Goal: Task Accomplishment & Management: Use online tool/utility

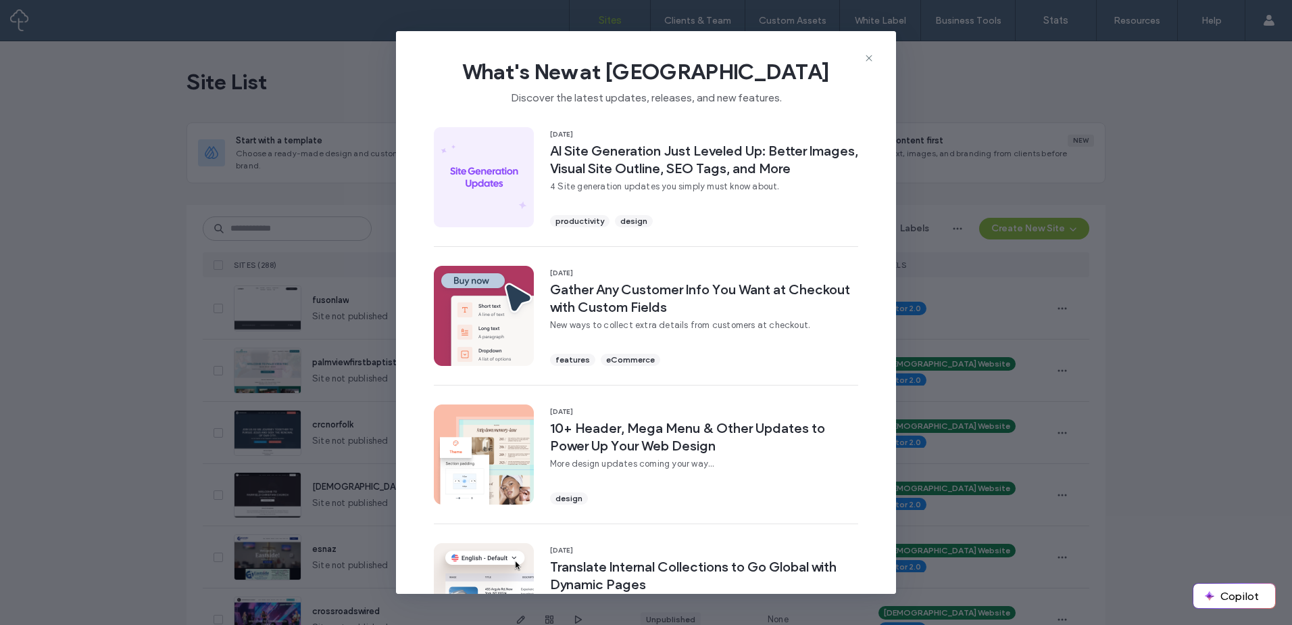
drag, startPoint x: 148, startPoint y: 143, endPoint x: 439, endPoint y: 229, distance: 303.7
click at [147, 143] on div "What's New at [GEOGRAPHIC_DATA] Discover the latest updates, releases, and new …" at bounding box center [646, 312] width 1292 height 625
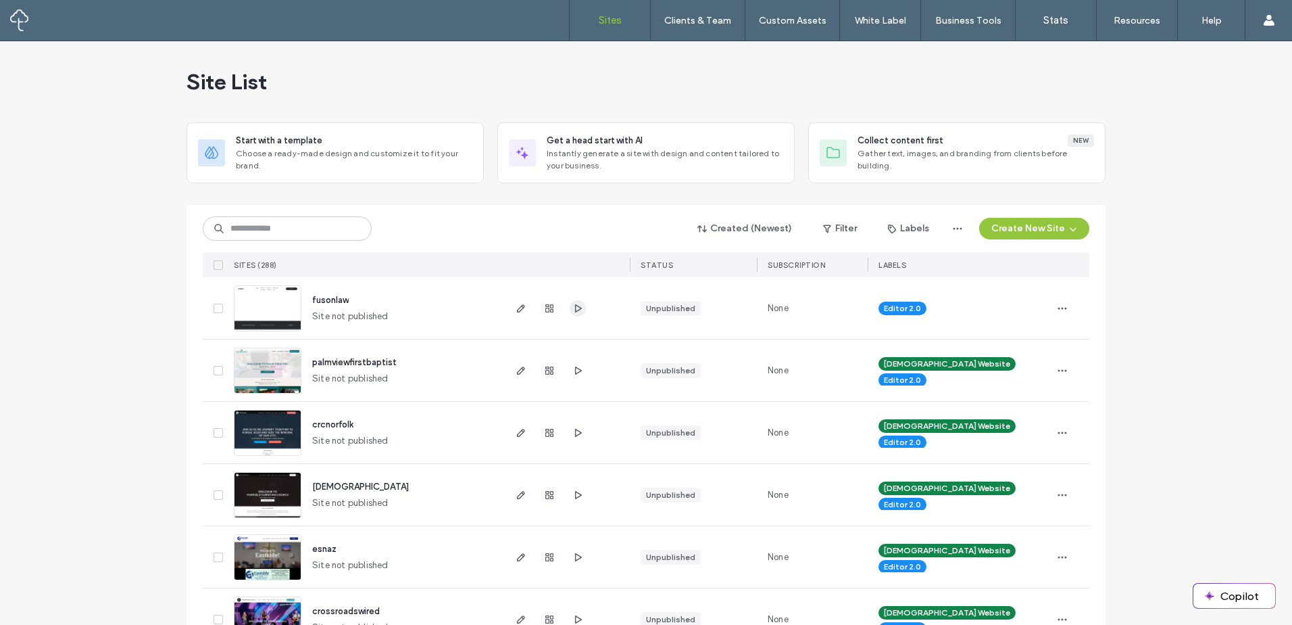
click at [570, 311] on span "button" at bounding box center [578, 308] width 16 height 16
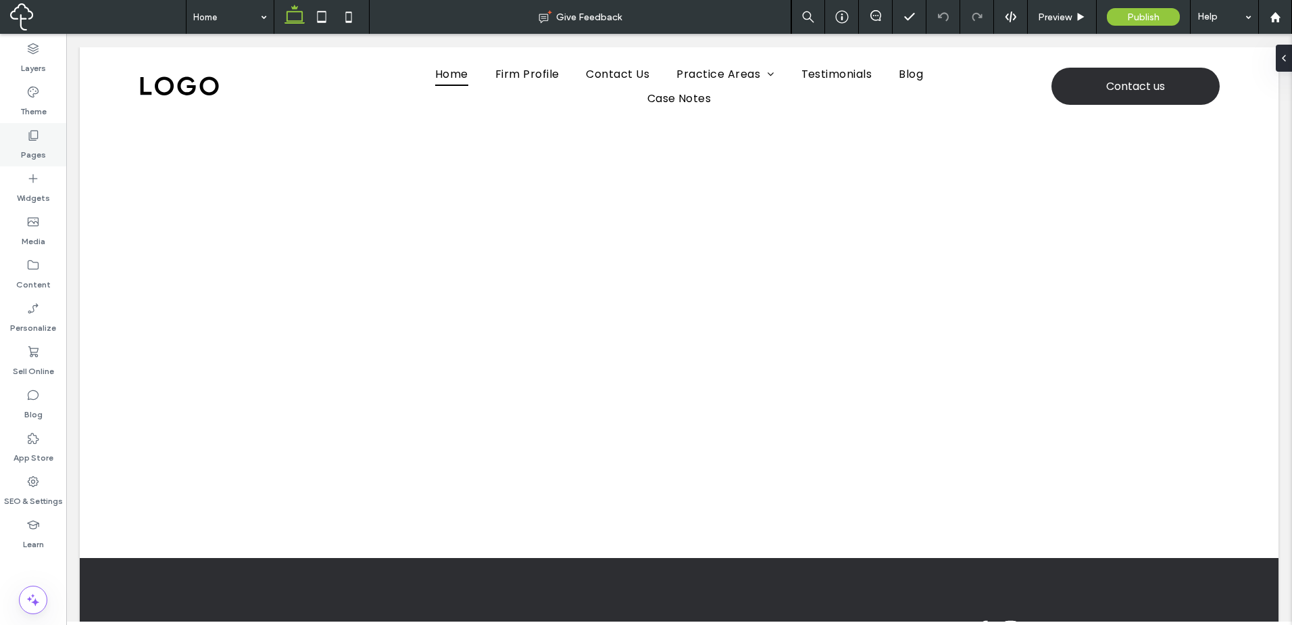
drag, startPoint x: 41, startPoint y: 131, endPoint x: 256, endPoint y: 197, distance: 224.7
click at [41, 131] on div "Pages" at bounding box center [33, 144] width 66 height 43
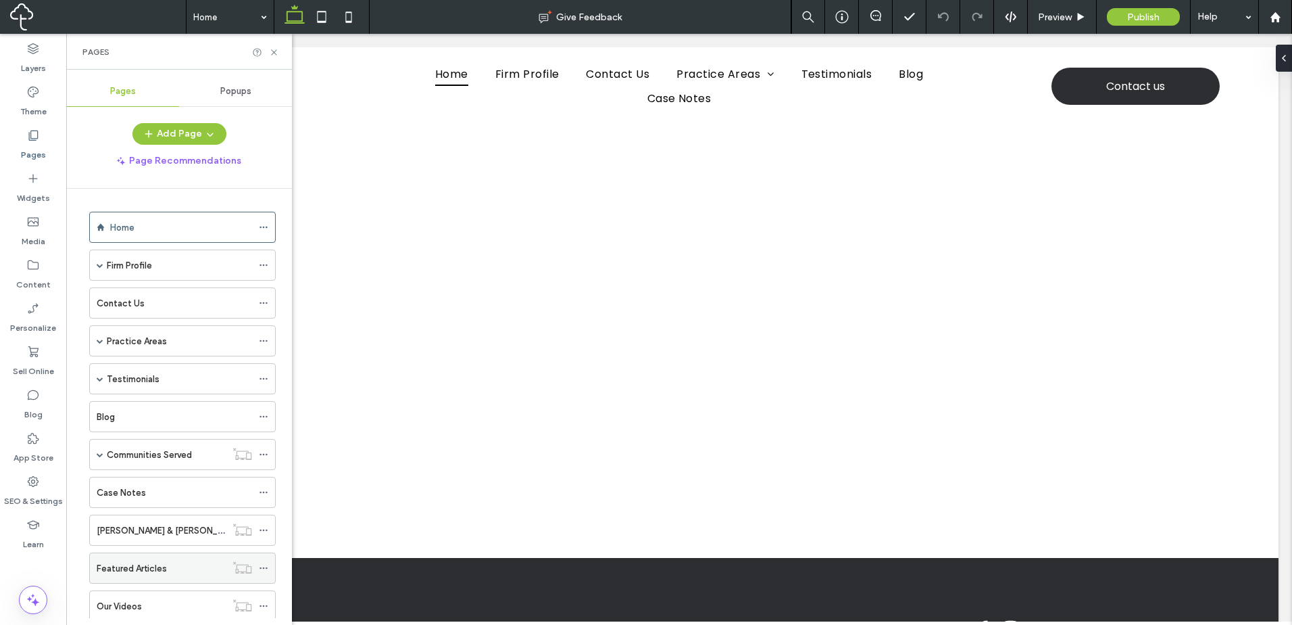
scroll to position [113, 0]
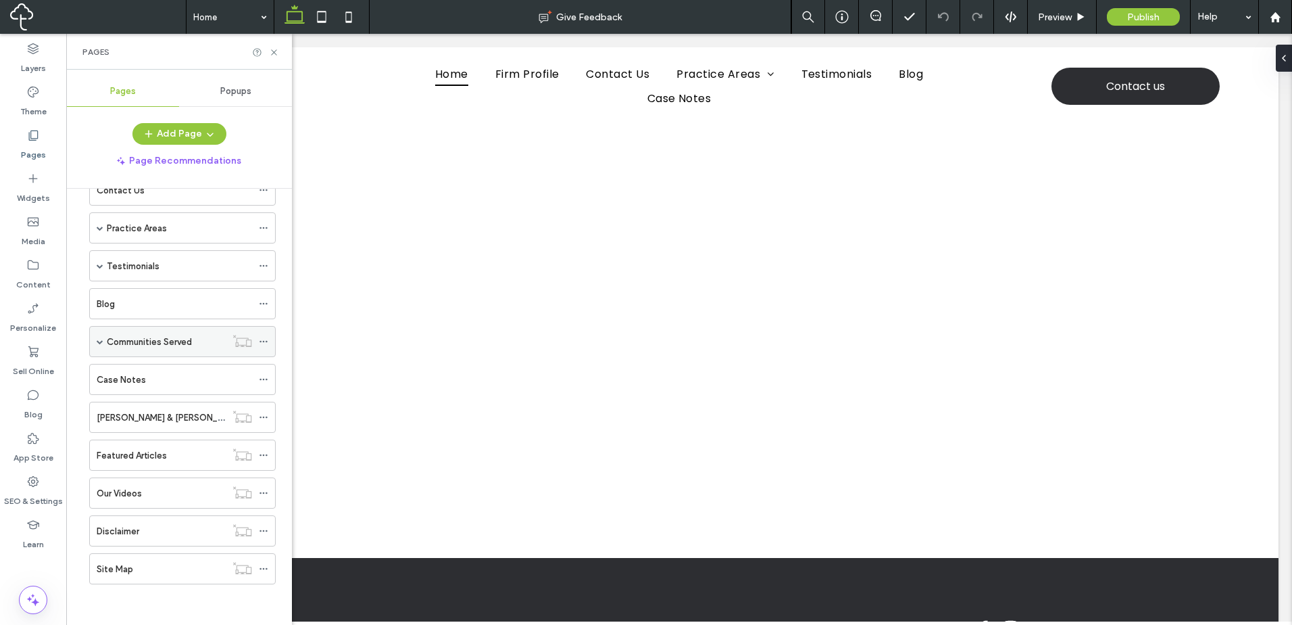
click at [98, 343] on span at bounding box center [100, 341] width 7 height 7
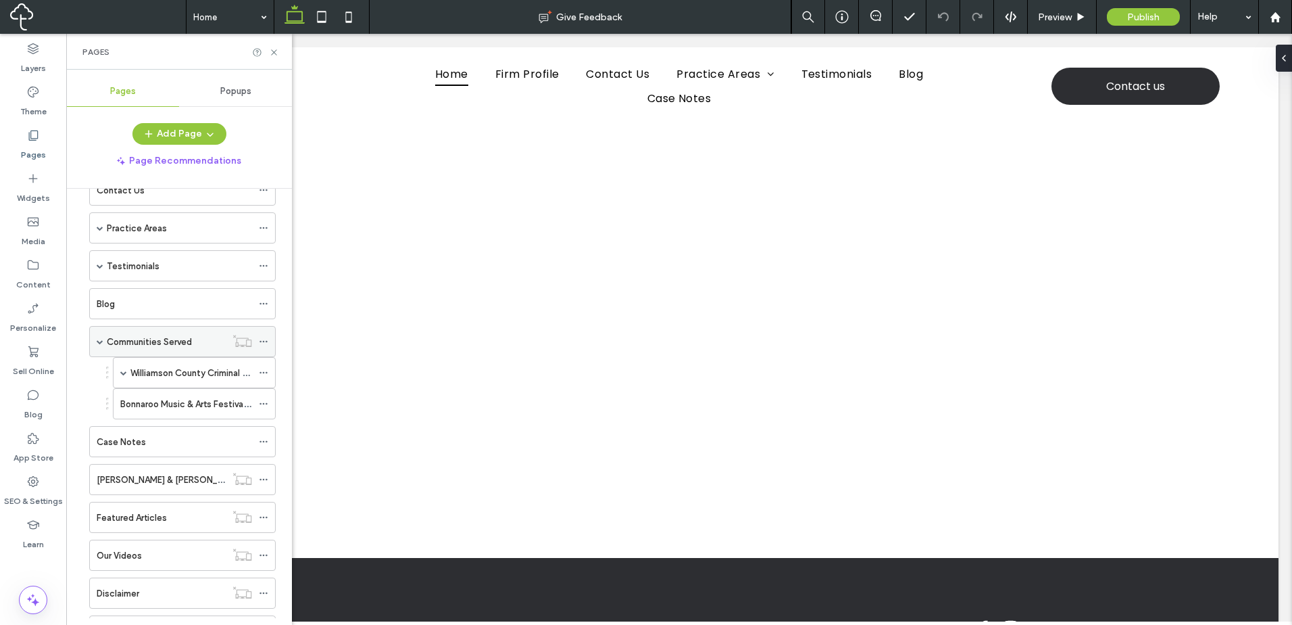
click at [98, 343] on span at bounding box center [100, 341] width 7 height 7
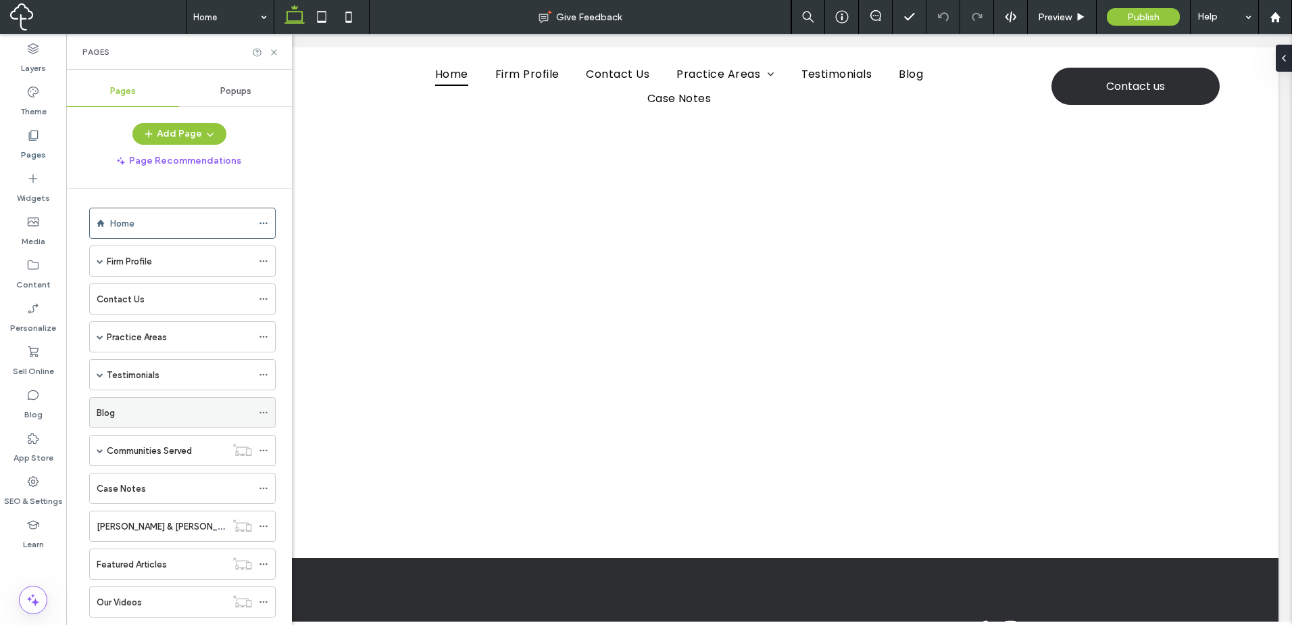
scroll to position [0, 0]
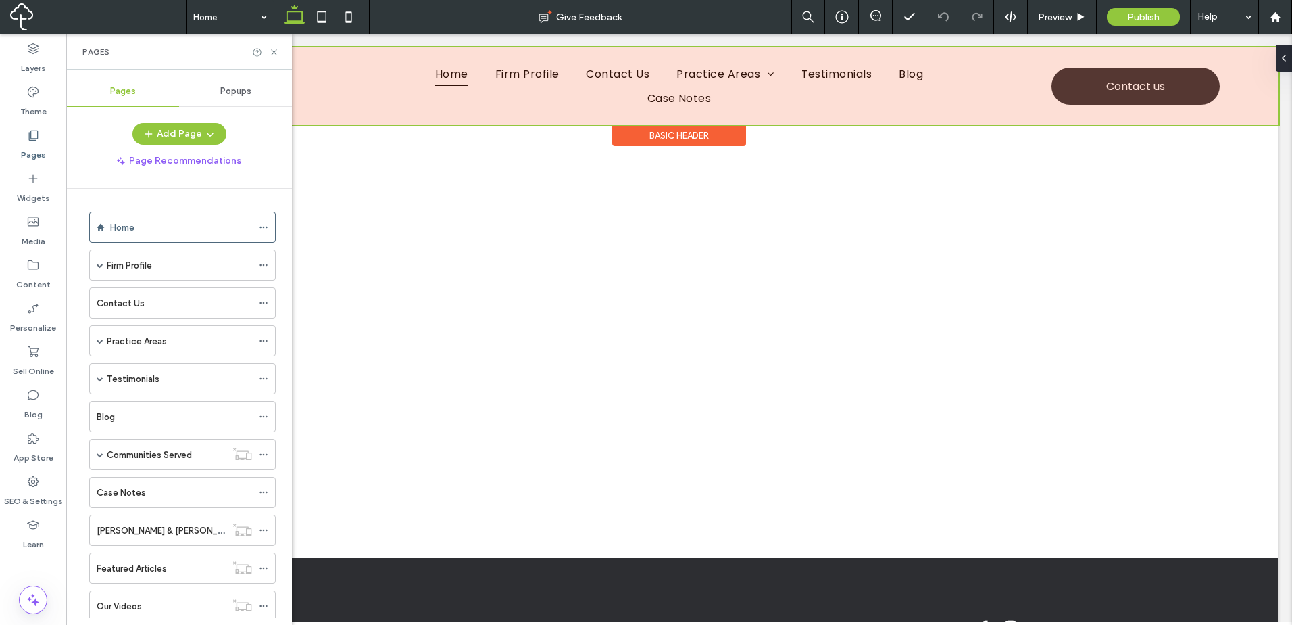
click at [962, 88] on div at bounding box center [679, 86] width 1199 height 78
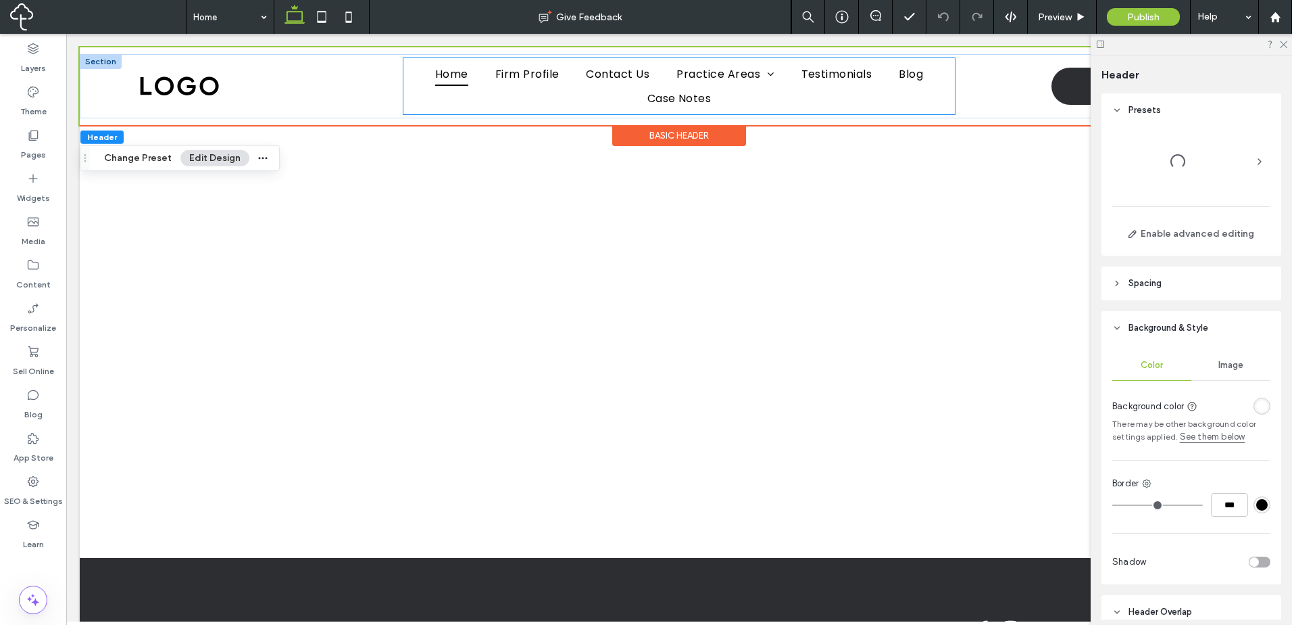
click at [940, 87] on div "Home Firm Profile Contact Us Practice Areas Civil Litigation Criminal Defense F…" at bounding box center [680, 86] width 552 height 56
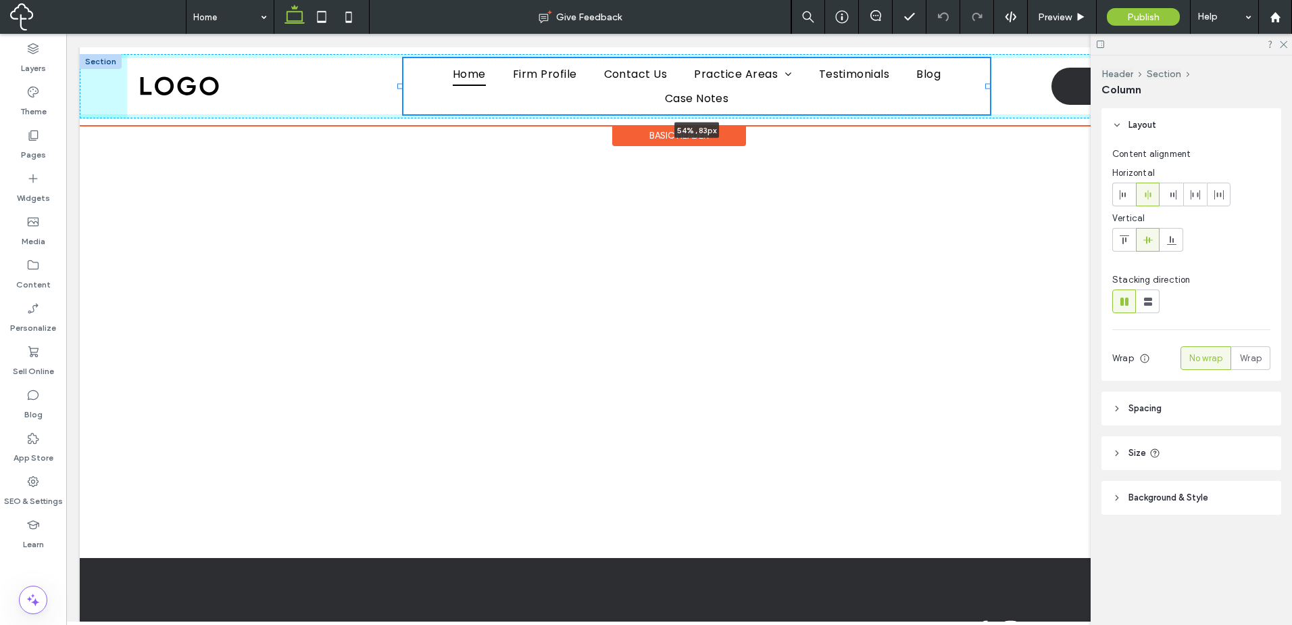
drag, startPoint x: 950, startPoint y: 85, endPoint x: 1009, endPoint y: 85, distance: 58.8
click at [991, 85] on div at bounding box center [988, 86] width 5 height 5
type input "**"
type input "*****"
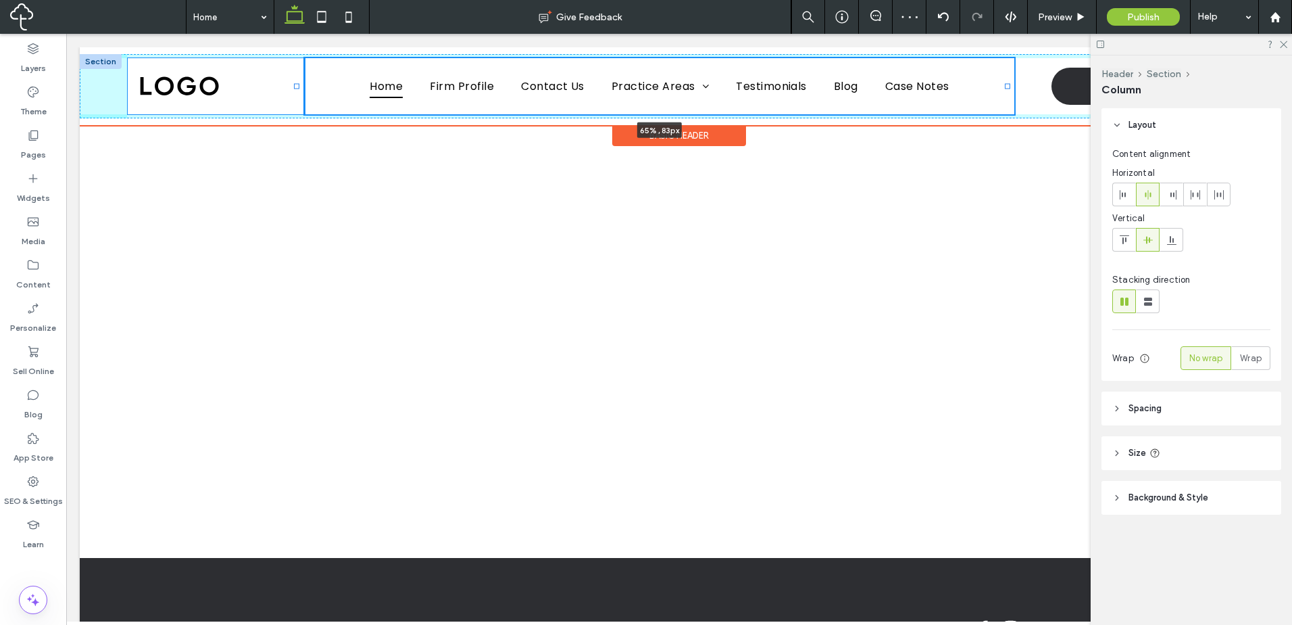
drag, startPoint x: 399, startPoint y: 87, endPoint x: 295, endPoint y: 87, distance: 104.1
click at [295, 87] on div at bounding box center [296, 86] width 5 height 5
type input "**"
type input "*****"
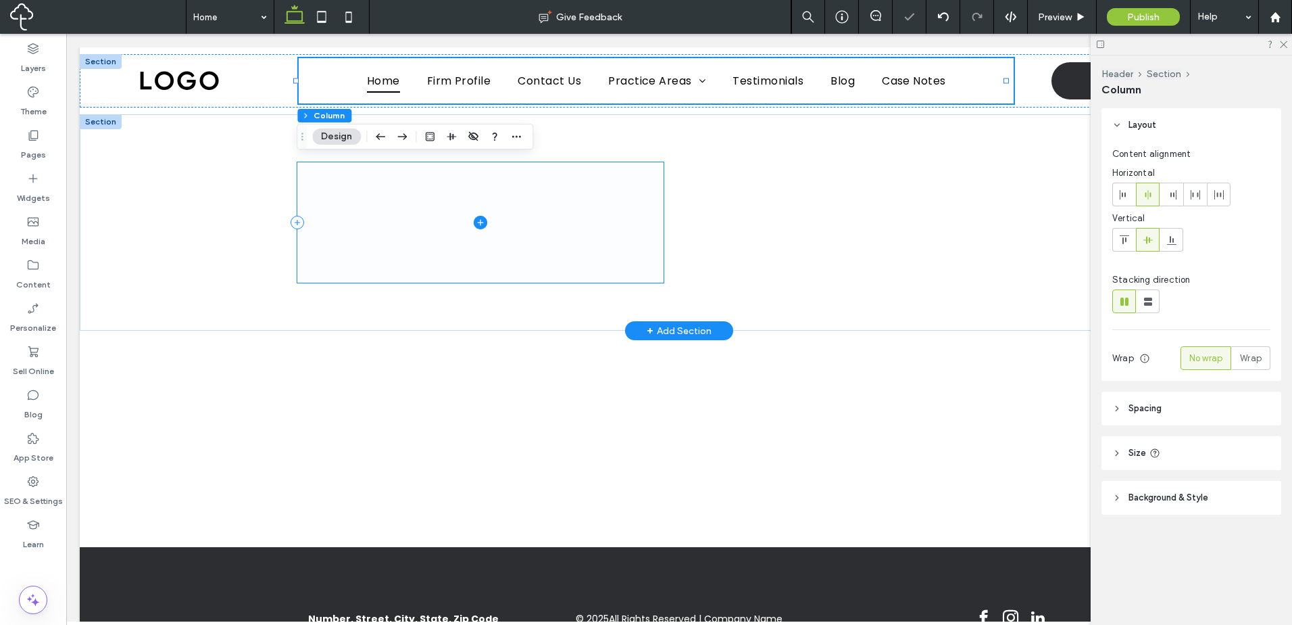
click at [437, 198] on span at bounding box center [480, 222] width 366 height 120
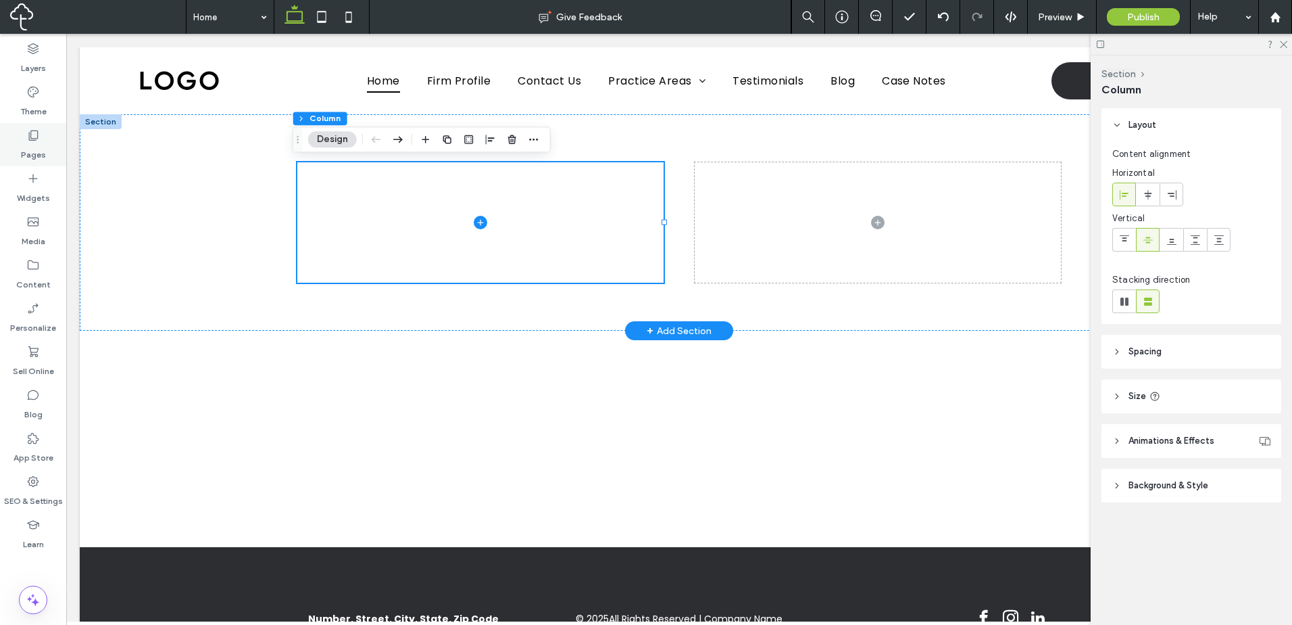
click at [39, 140] on icon at bounding box center [33, 135] width 14 height 14
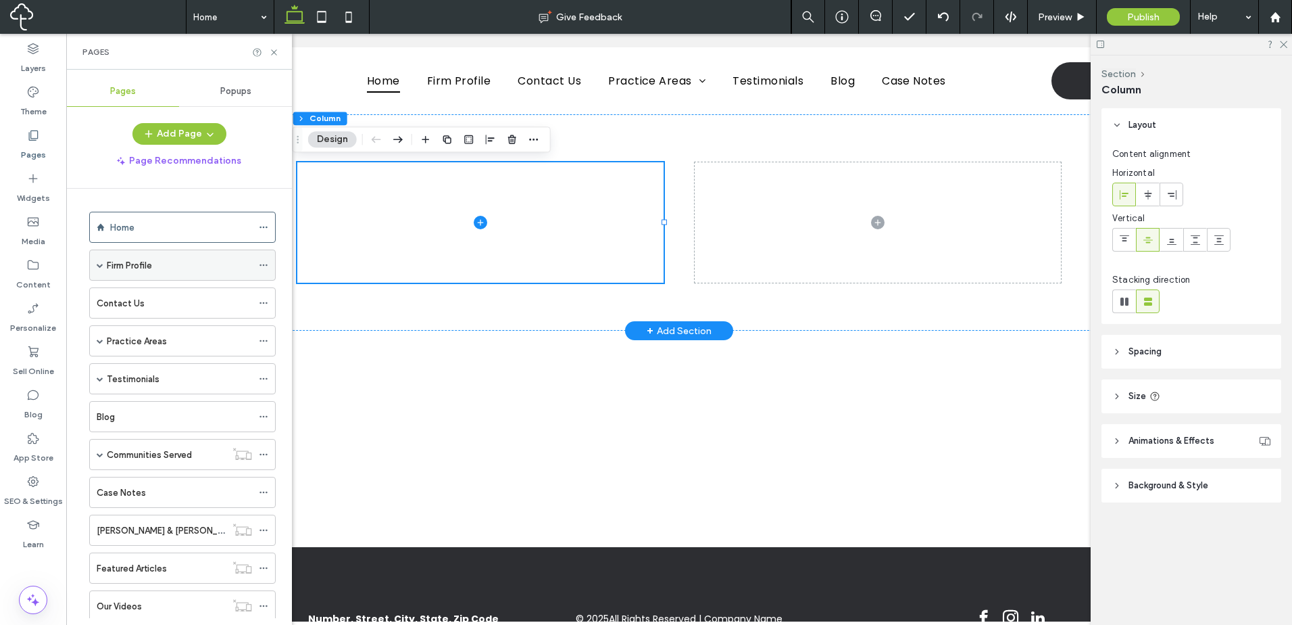
click at [99, 262] on span at bounding box center [100, 265] width 7 height 7
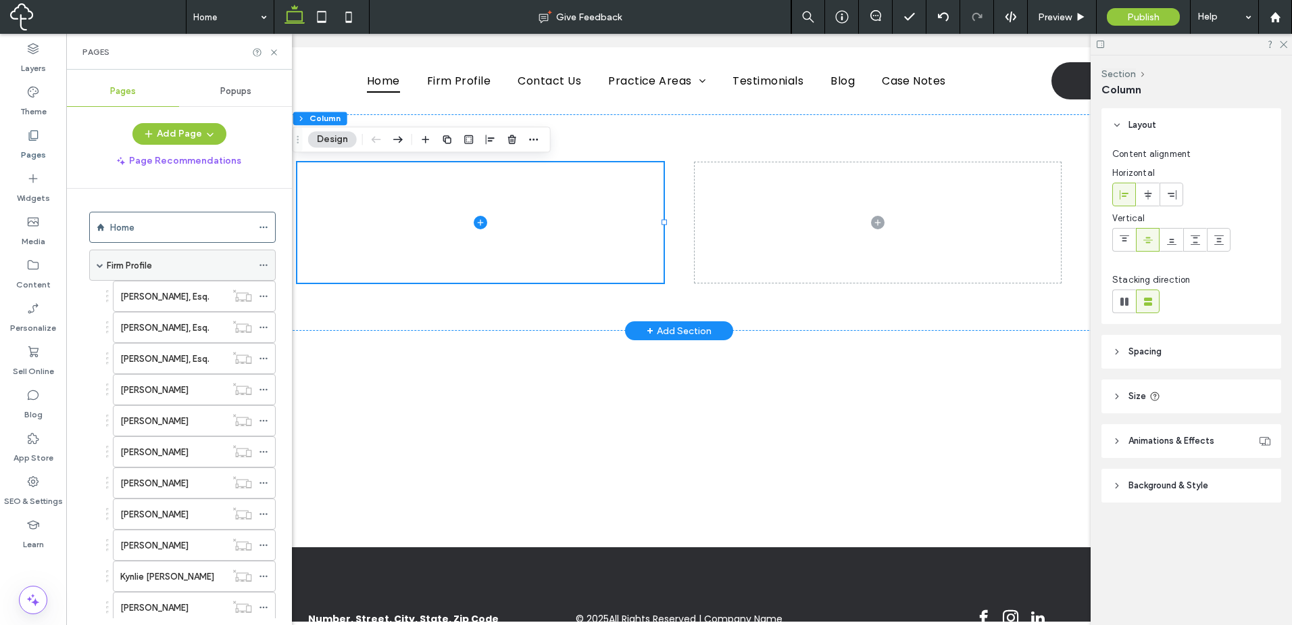
click at [98, 262] on span at bounding box center [100, 265] width 7 height 7
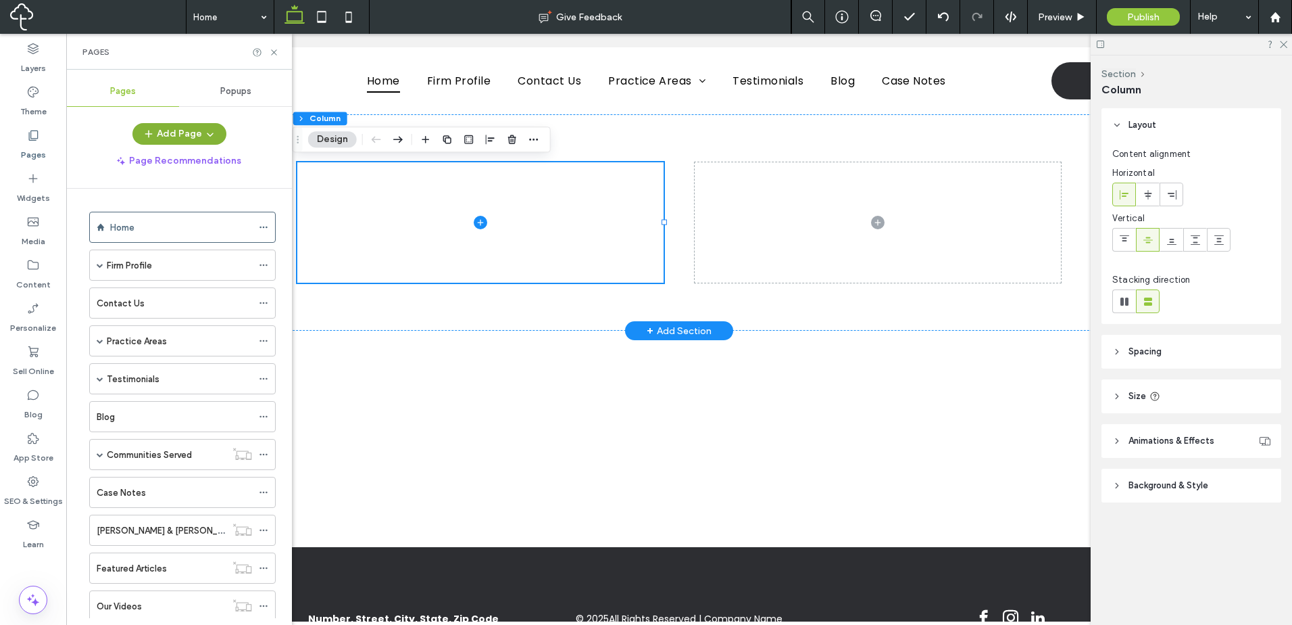
click at [202, 132] on span "button" at bounding box center [209, 134] width 14 height 20
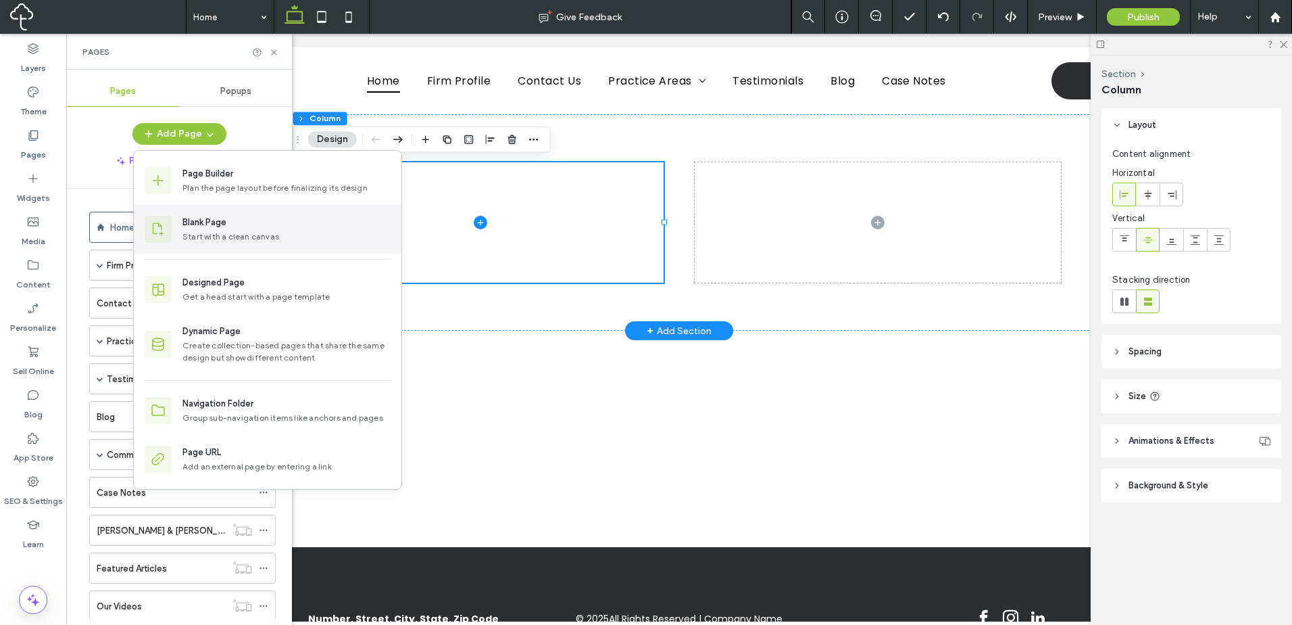
click at [248, 233] on div "Start with a clean canvas" at bounding box center [287, 236] width 208 height 12
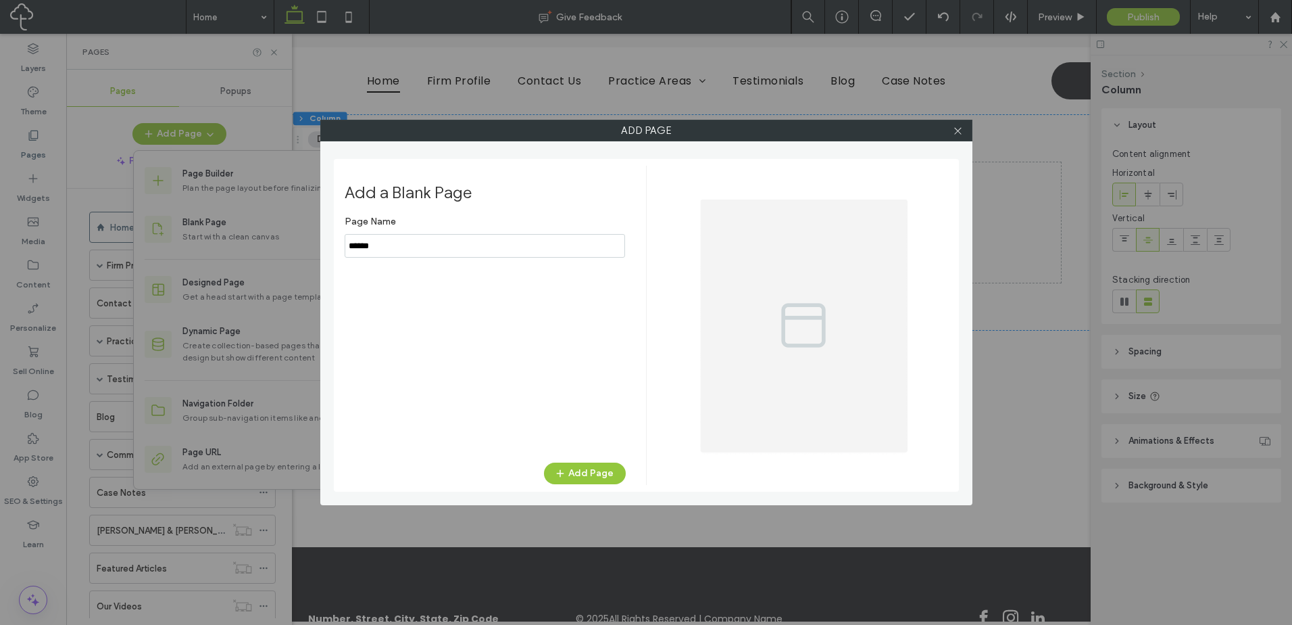
type input "*****"
drag, startPoint x: 587, startPoint y: 470, endPoint x: 511, endPoint y: 470, distance: 75.7
click at [587, 470] on button "Add Page" at bounding box center [585, 473] width 82 height 22
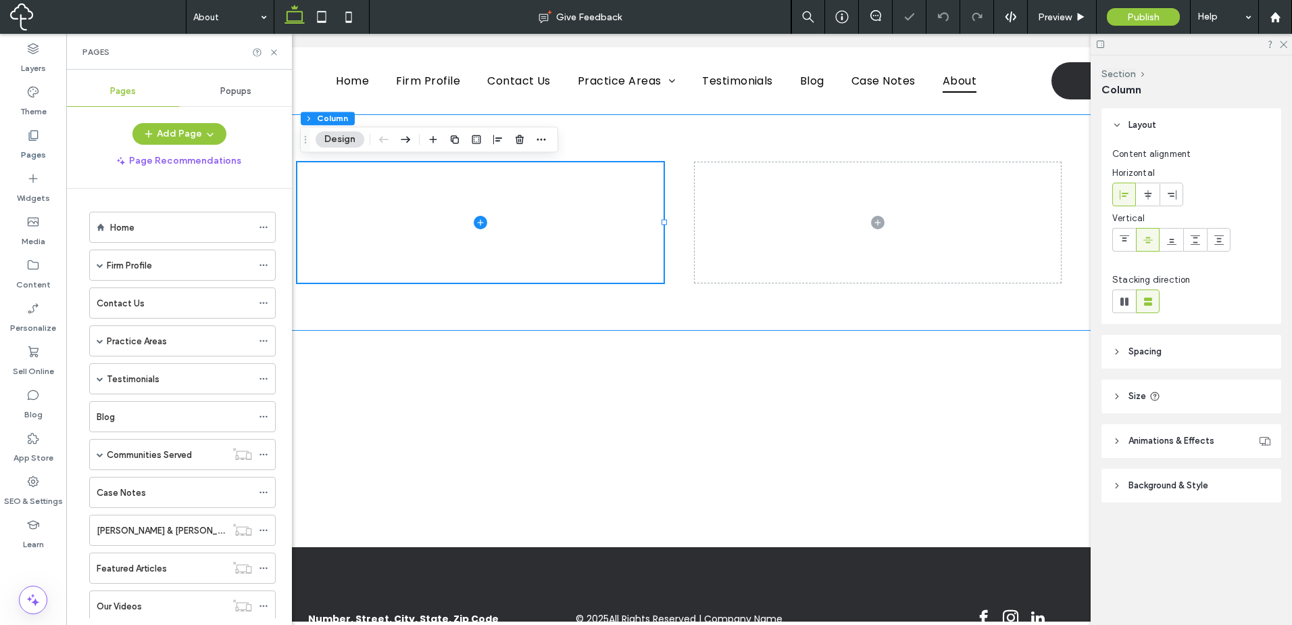
click at [958, 126] on div at bounding box center [679, 222] width 811 height 216
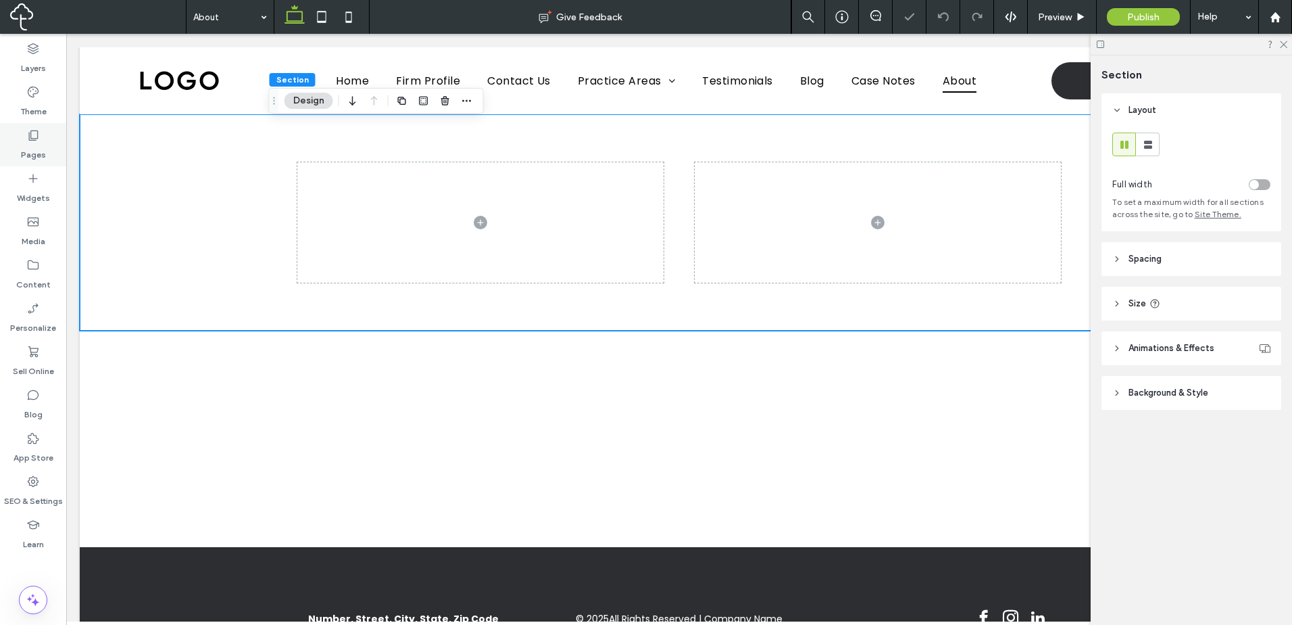
click at [46, 144] on div "Pages" at bounding box center [33, 144] width 66 height 43
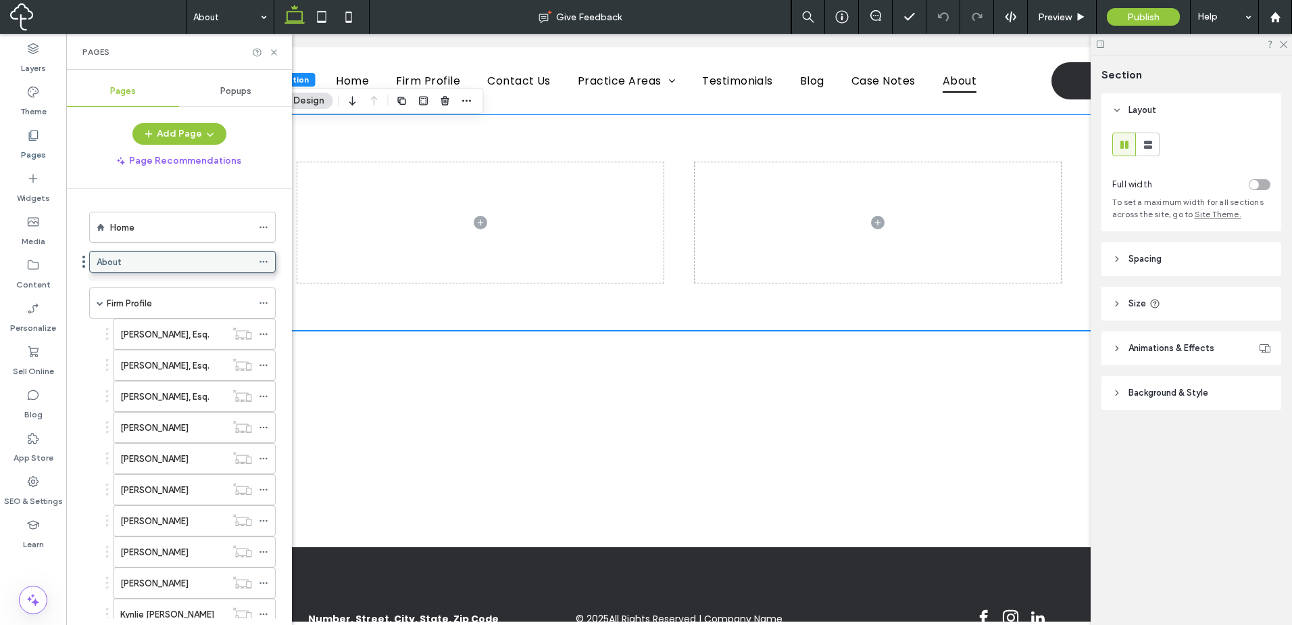
drag, startPoint x: 146, startPoint y: 574, endPoint x: 147, endPoint y: 272, distance: 302.1
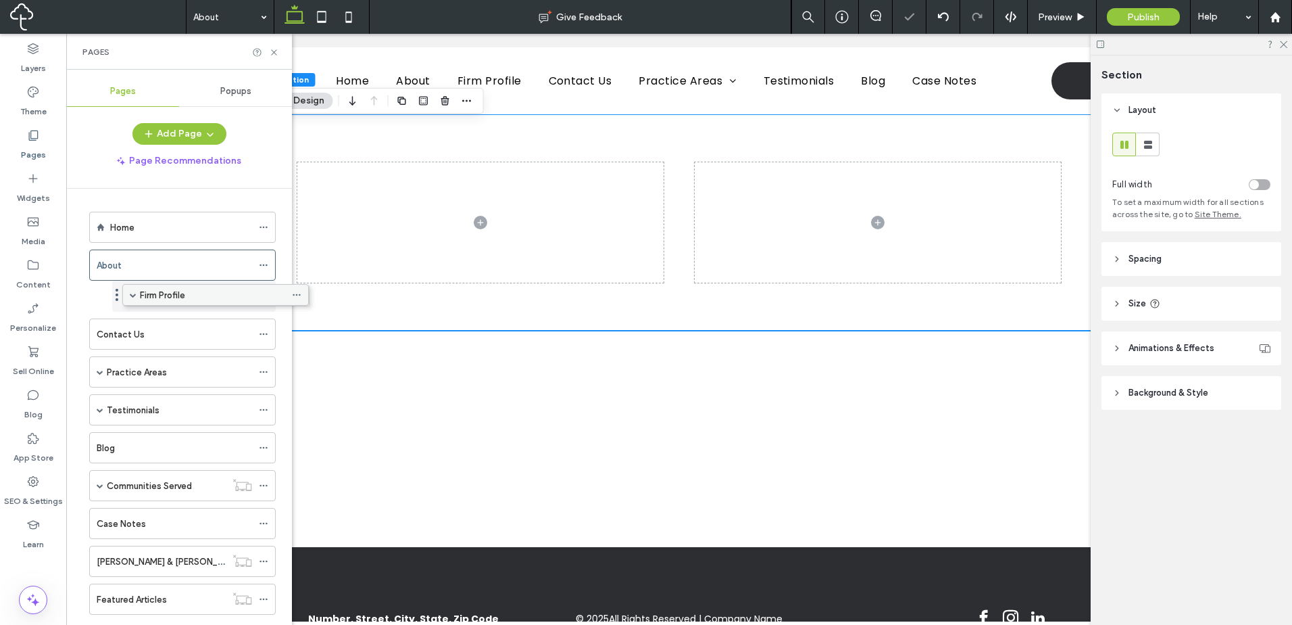
drag, startPoint x: 124, startPoint y: 292, endPoint x: 157, endPoint y: 289, distance: 33.3
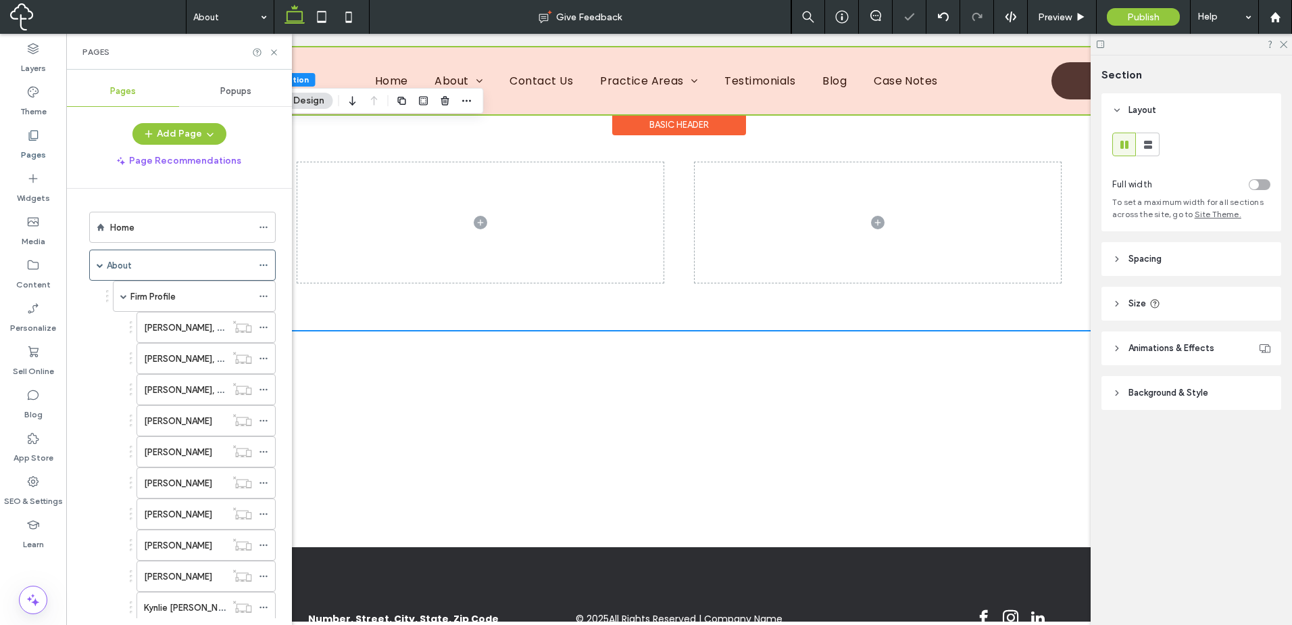
click at [468, 74] on div at bounding box center [679, 80] width 1199 height 67
